Goal: Task Accomplishment & Management: Use online tool/utility

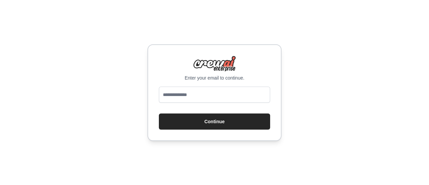
type input "**********"
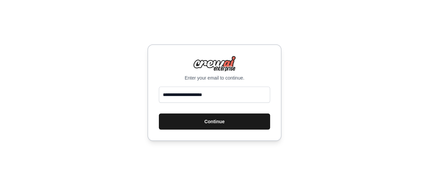
click at [221, 121] on button "Continue" at bounding box center [214, 121] width 111 height 16
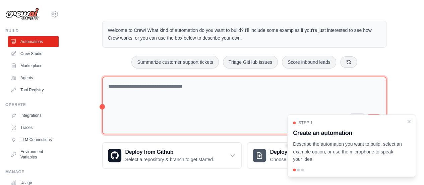
scroll to position [7, 0]
click at [204, 86] on textarea at bounding box center [244, 106] width 284 height 58
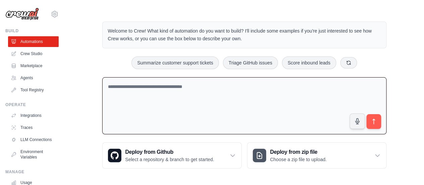
type textarea "*"
type textarea "**********"
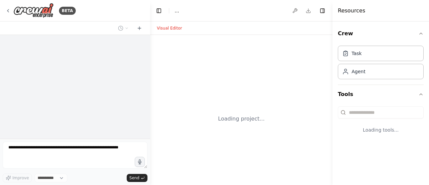
select select "****"
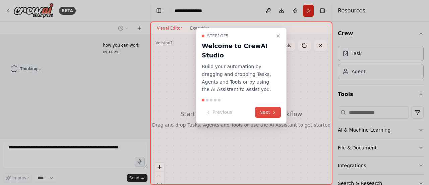
click at [270, 109] on button "Next" at bounding box center [268, 112] width 26 height 11
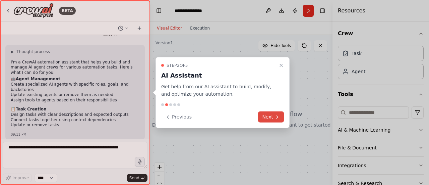
click at [269, 115] on button "Next" at bounding box center [271, 116] width 26 height 11
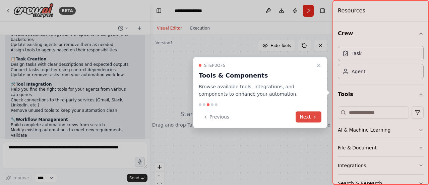
click at [305, 118] on button "Next" at bounding box center [309, 116] width 26 height 11
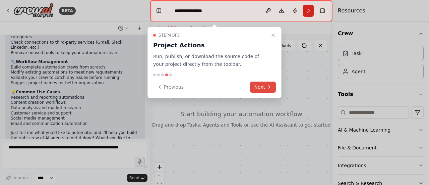
scroll to position [131, 0]
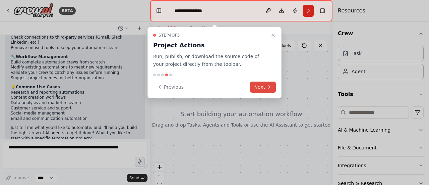
click at [263, 90] on button "Next" at bounding box center [263, 87] width 26 height 11
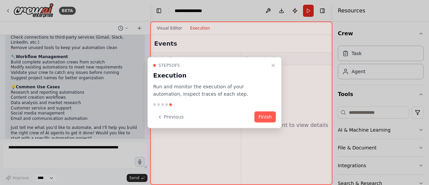
click at [238, 88] on p "Run and monitor the execution of your automation, inspect traces of each step." at bounding box center [210, 90] width 115 height 15
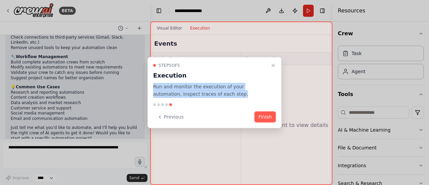
click at [238, 88] on p "Run and monitor the execution of your automation, inspect traces of each step." at bounding box center [210, 90] width 115 height 15
copy p "Run and monitor the execution of your automation, inspect traces of each step."
click at [261, 116] on button "Finish" at bounding box center [265, 116] width 21 height 11
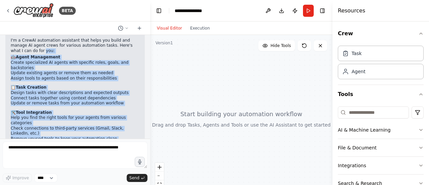
scroll to position [0, 0]
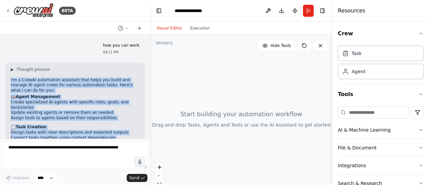
drag, startPoint x: 61, startPoint y: 125, endPoint x: 7, endPoint y: 74, distance: 74.5
click at [7, 74] on div "▶ Thought process I'm a CrewAI automation assistant that helps you build and ma…" at bounding box center [75, 172] width 140 height 218
copy div "I'm a CrewAI automation assistant that helps you build and manage AI agent crew…"
